Goal: Information Seeking & Learning: Find specific fact

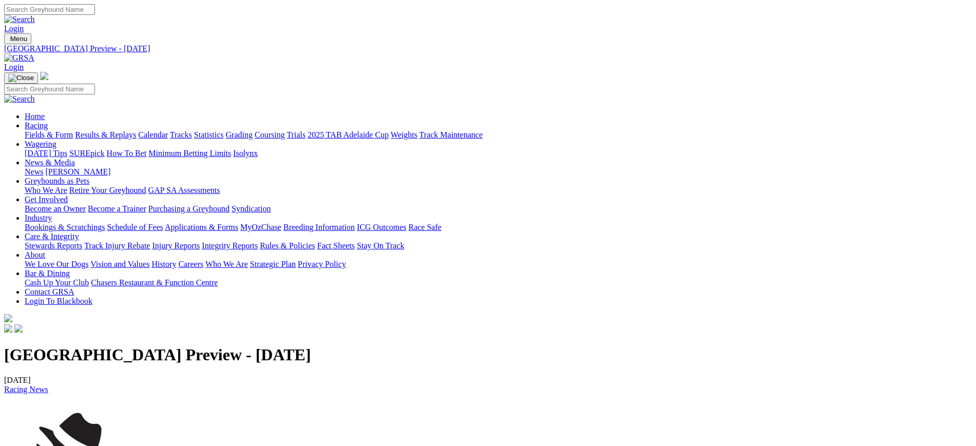
click at [34, 53] on img at bounding box center [19, 57] width 30 height 9
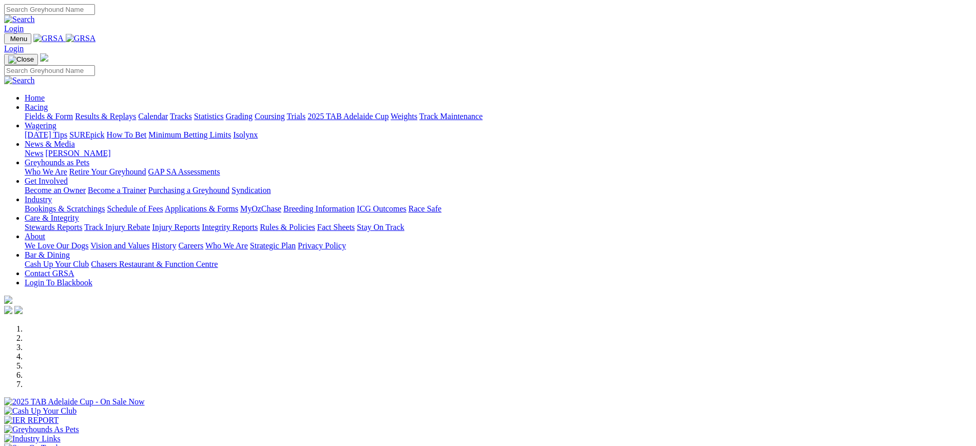
scroll to position [461, 0]
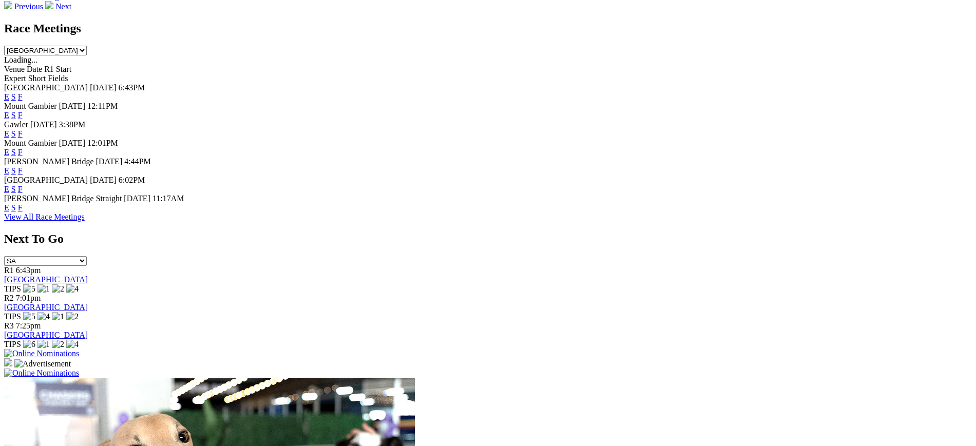
click at [23, 193] on link "F" at bounding box center [20, 189] width 5 height 9
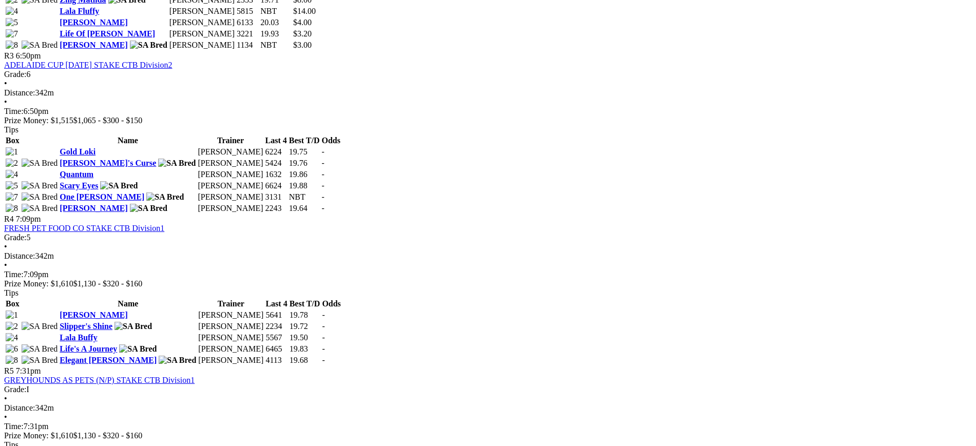
scroll to position [808, 0]
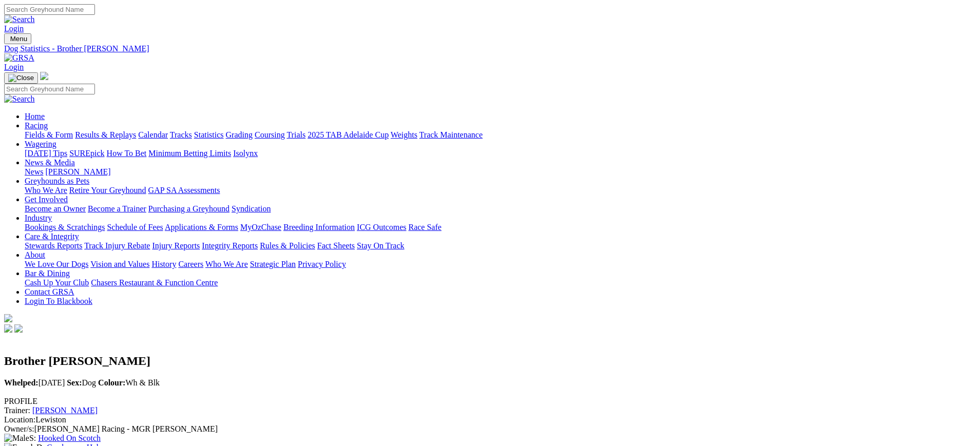
click at [34, 53] on img at bounding box center [19, 57] width 30 height 9
